Goal: Task Accomplishment & Management: Use online tool/utility

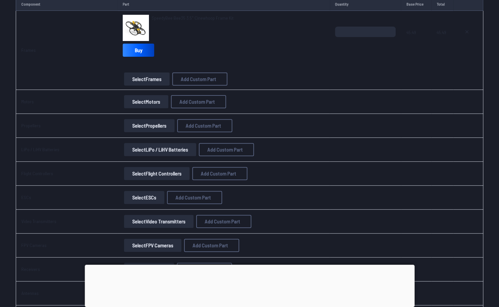
scroll to position [89, 0]
click at [151, 102] on button "Select Motors" at bounding box center [146, 102] width 44 height 13
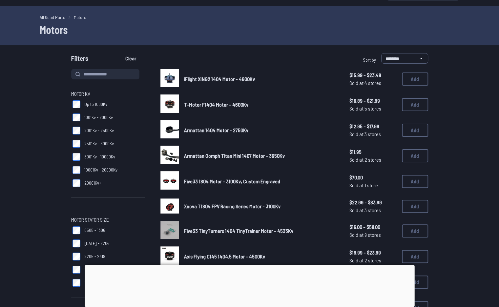
scroll to position [15, 0]
click at [410, 131] on button "Add" at bounding box center [415, 129] width 26 height 13
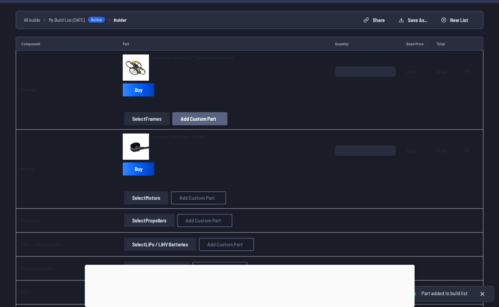
scroll to position [50, 0]
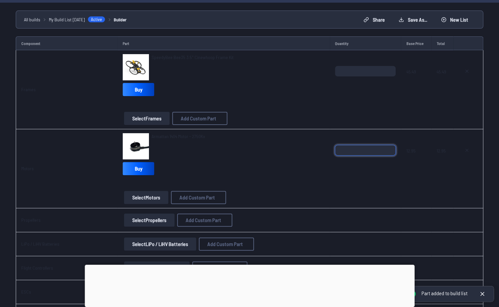
click at [369, 152] on input "*" at bounding box center [365, 150] width 61 height 10
click at [387, 147] on input "*" at bounding box center [365, 150] width 61 height 10
type input "*"
click at [387, 147] on input "*" at bounding box center [365, 150] width 61 height 10
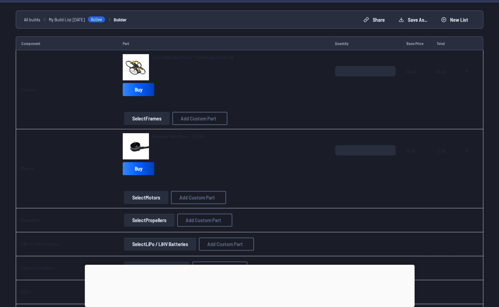
click at [329, 196] on td "*" at bounding box center [364, 168] width 71 height 79
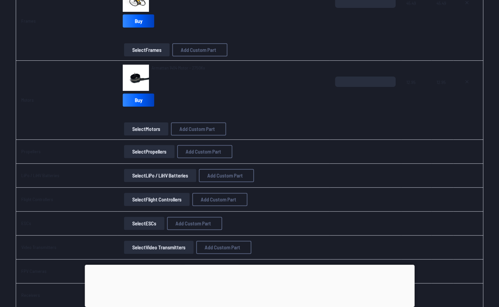
scroll to position [124, 0]
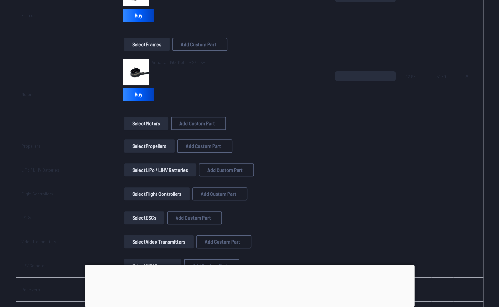
click at [144, 146] on button "Select Propellers" at bounding box center [149, 145] width 50 height 13
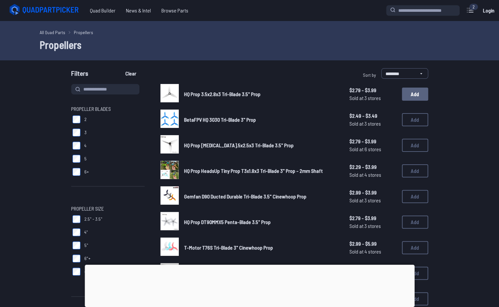
click at [419, 98] on button "Add" at bounding box center [415, 94] width 26 height 13
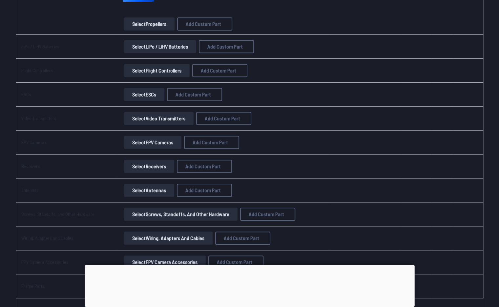
scroll to position [165, 0]
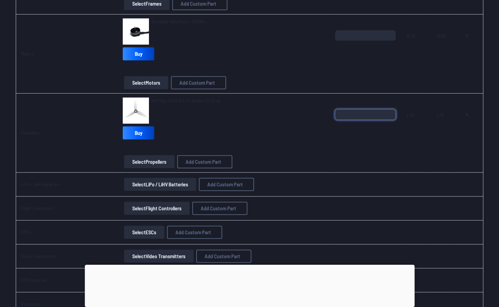
click at [353, 111] on input "*" at bounding box center [365, 114] width 61 height 10
type input "*"
click at [477, 151] on span at bounding box center [467, 149] width 19 height 16
click at [154, 206] on button "Select Flight Controllers" at bounding box center [157, 208] width 66 height 13
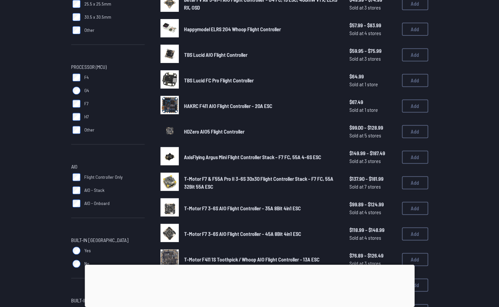
scroll to position [141, 0]
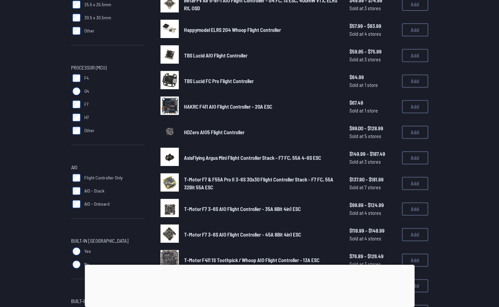
click at [90, 205] on span "AIO - Onboard" at bounding box center [96, 204] width 25 height 7
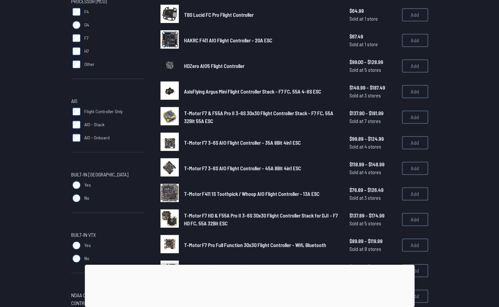
scroll to position [210, 0]
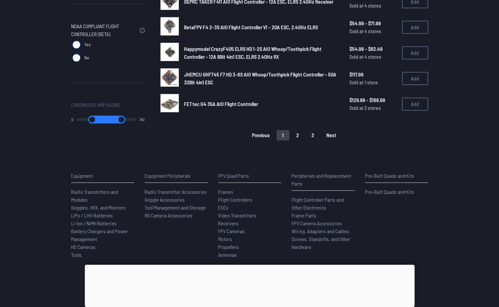
scroll to position [477, 0]
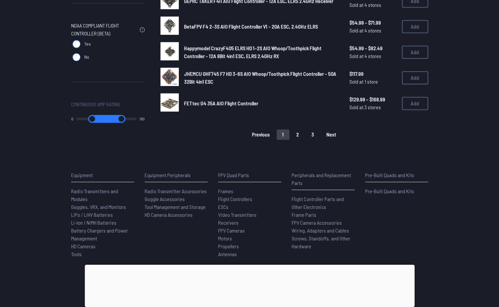
click at [294, 135] on button "2" at bounding box center [297, 134] width 14 height 10
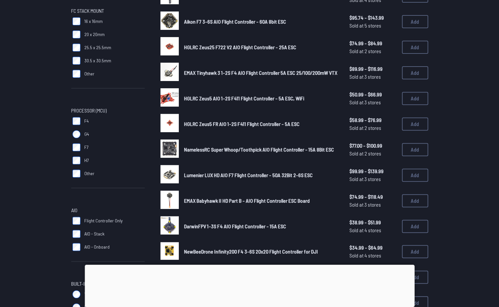
scroll to position [98, 0]
